Goal: Information Seeking & Learning: Understand process/instructions

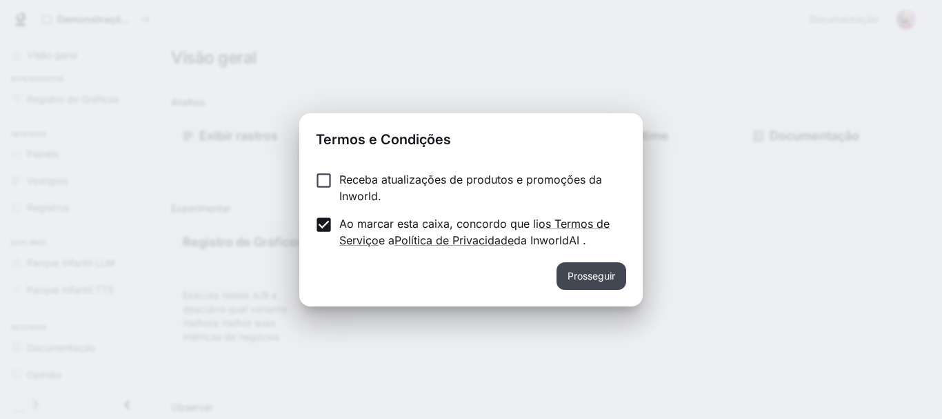
click at [585, 276] on font "Prosseguir" at bounding box center [591, 276] width 48 height 12
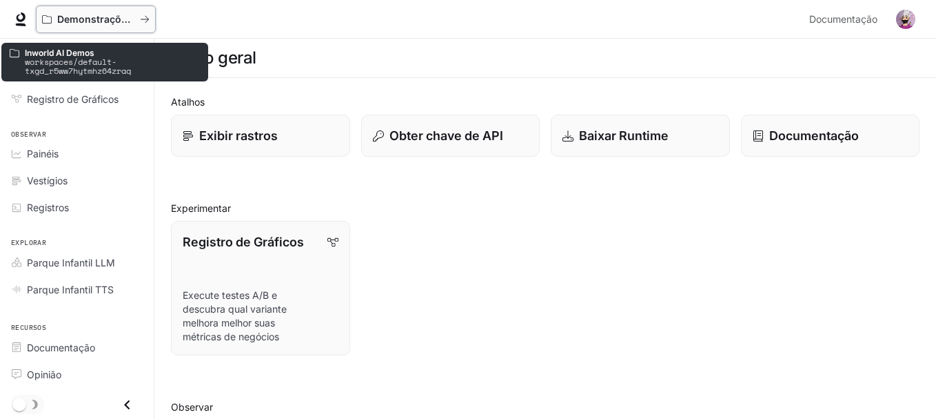
click at [61, 15] on font "Demonstrações de IA no mundo" at bounding box center [134, 19] width 154 height 12
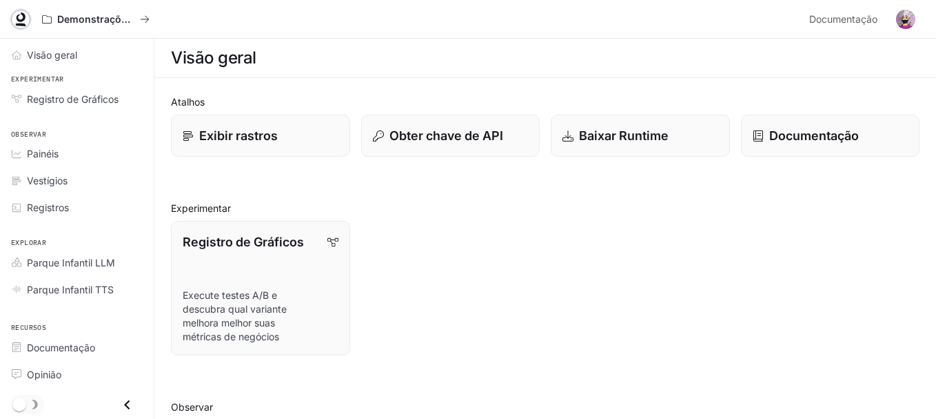
click at [17, 21] on icon at bounding box center [21, 19] width 14 height 14
click at [244, 262] on link "Registro de Gráficos Execute testes A/B e descubra qual variante melhora melhor…" at bounding box center [260, 288] width 181 height 136
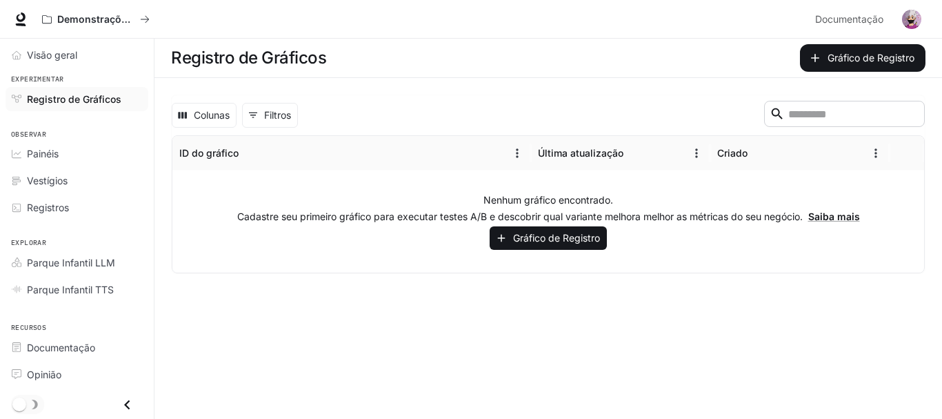
scroll to position [1, 0]
click at [857, 10] on link "Documentação Documentação" at bounding box center [850, 20] width 83 height 28
